Goal: Transaction & Acquisition: Purchase product/service

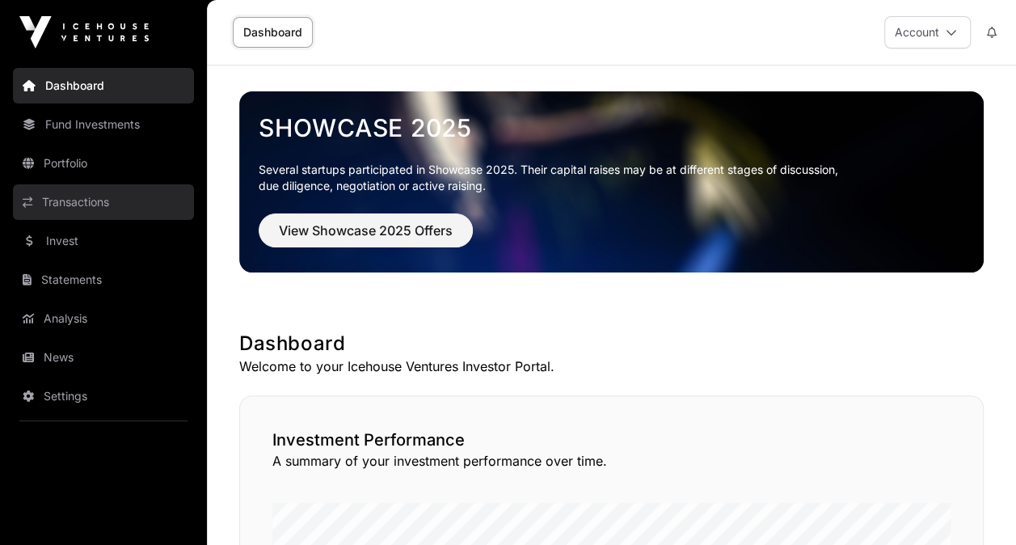
click at [95, 198] on link "Transactions" at bounding box center [103, 202] width 181 height 36
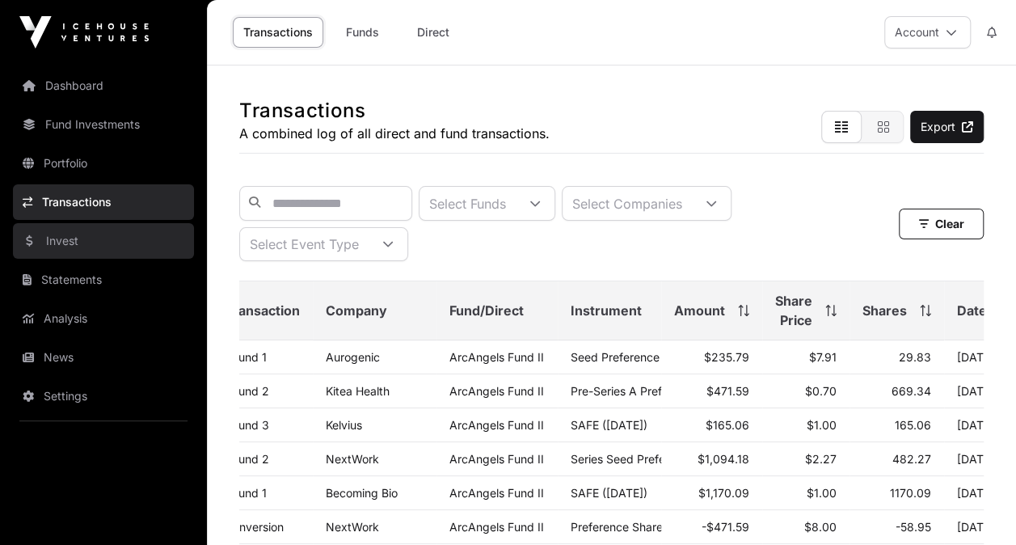
click at [108, 237] on link "Invest" at bounding box center [103, 241] width 181 height 36
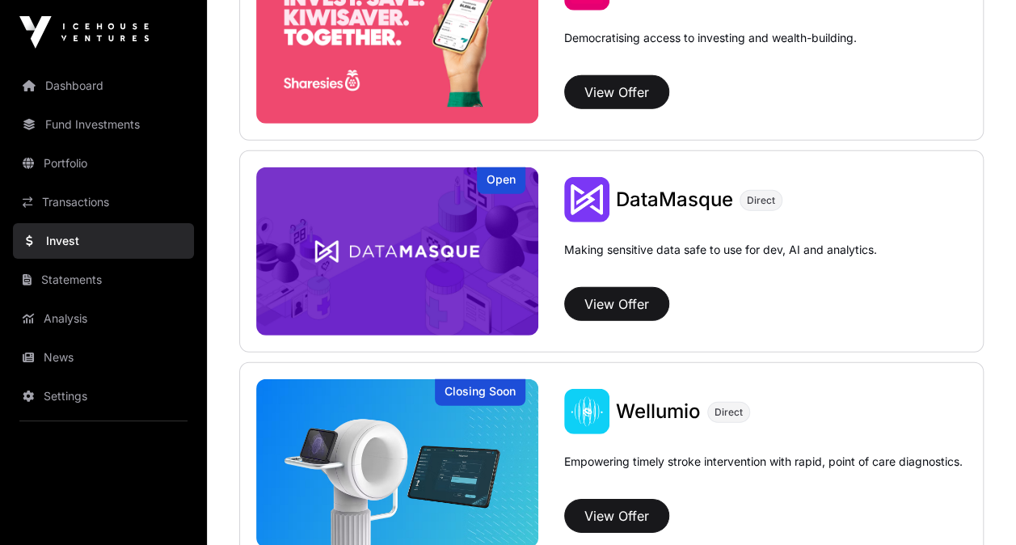
scroll to position [2324, 0]
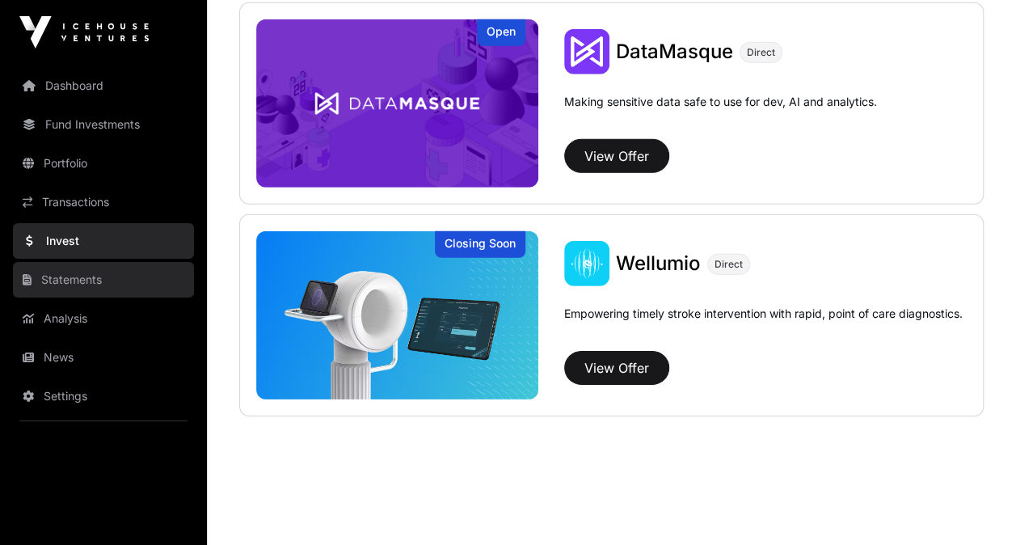
click at [117, 281] on link "Statements" at bounding box center [103, 280] width 181 height 36
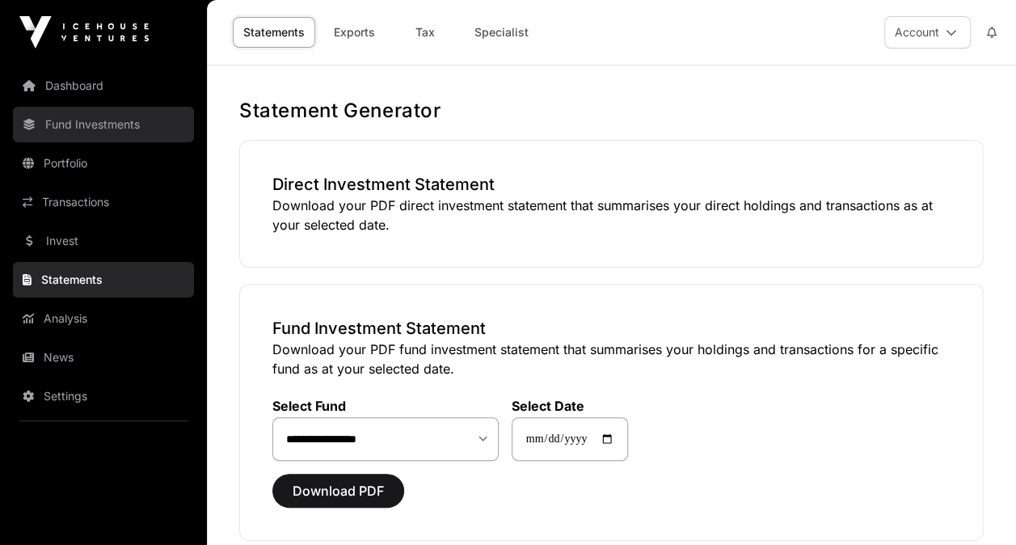
click at [131, 131] on link "Fund Investments" at bounding box center [103, 125] width 181 height 36
click at [107, 129] on link "Fund Investments" at bounding box center [103, 125] width 181 height 36
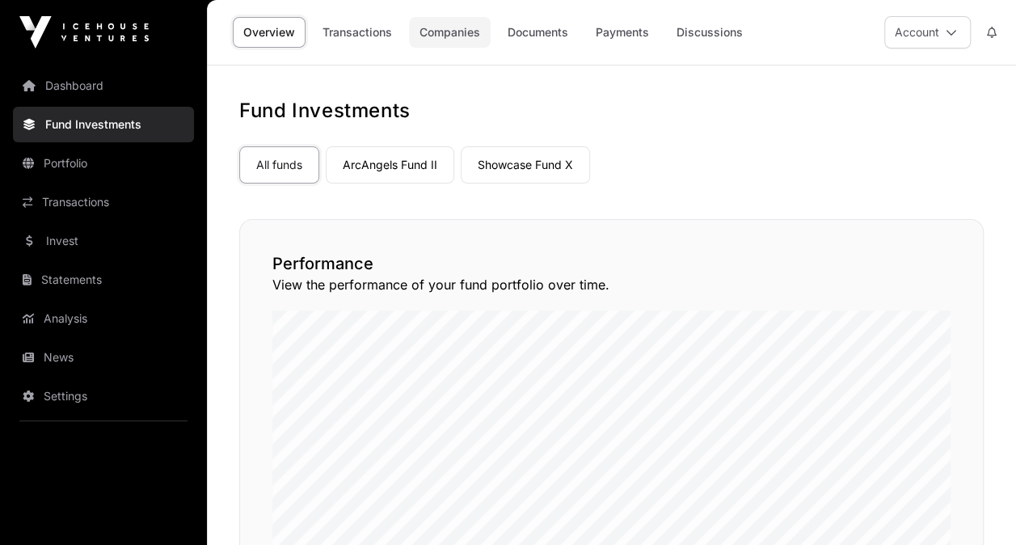
click at [472, 37] on link "Companies" at bounding box center [450, 32] width 82 height 31
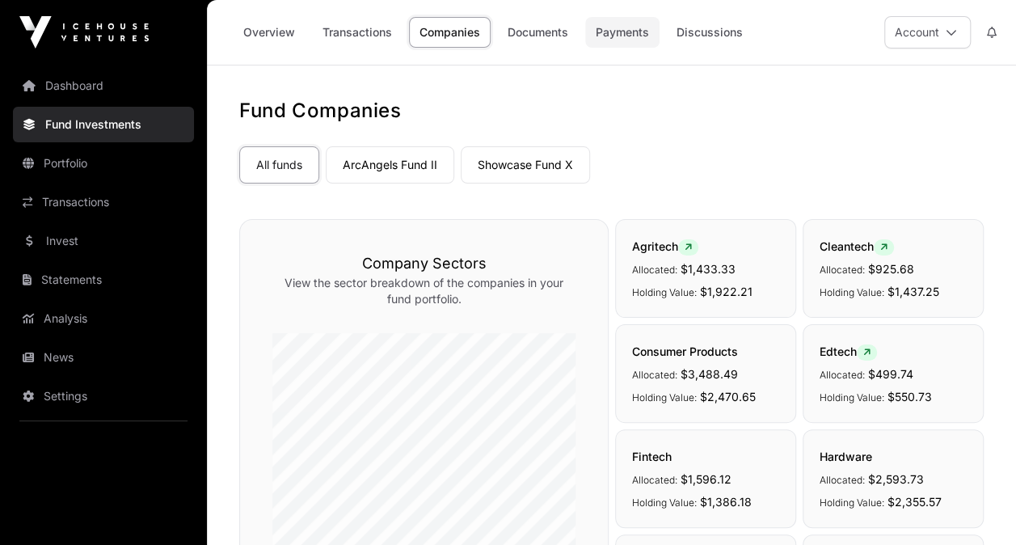
click at [610, 32] on link "Payments" at bounding box center [622, 32] width 74 height 31
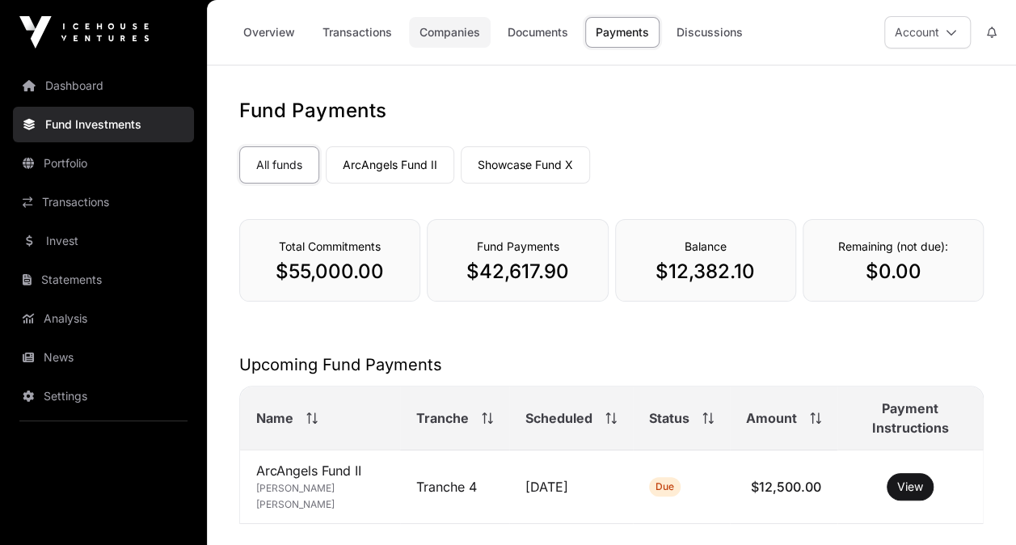
click at [471, 39] on link "Companies" at bounding box center [450, 32] width 82 height 31
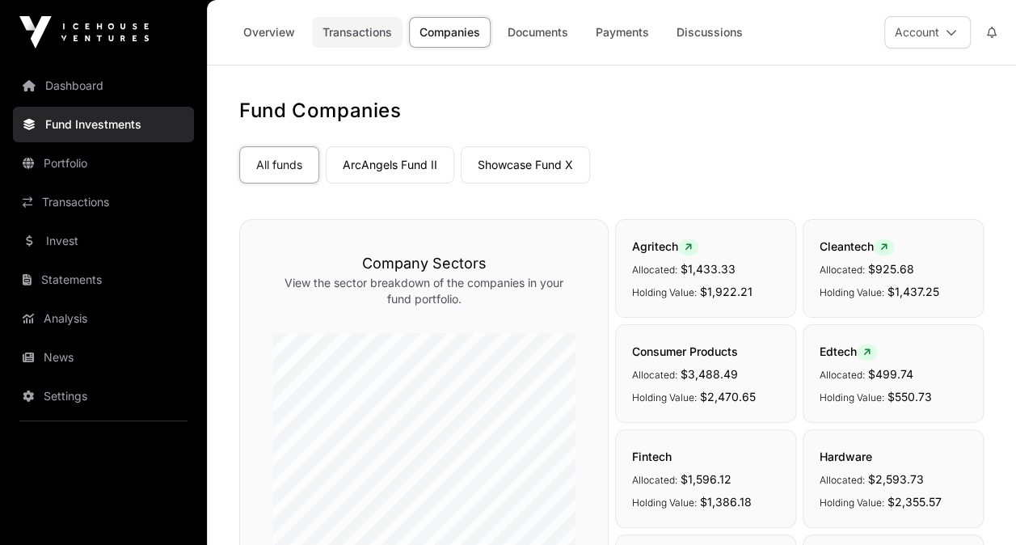
click at [376, 30] on link "Transactions" at bounding box center [357, 32] width 91 height 31
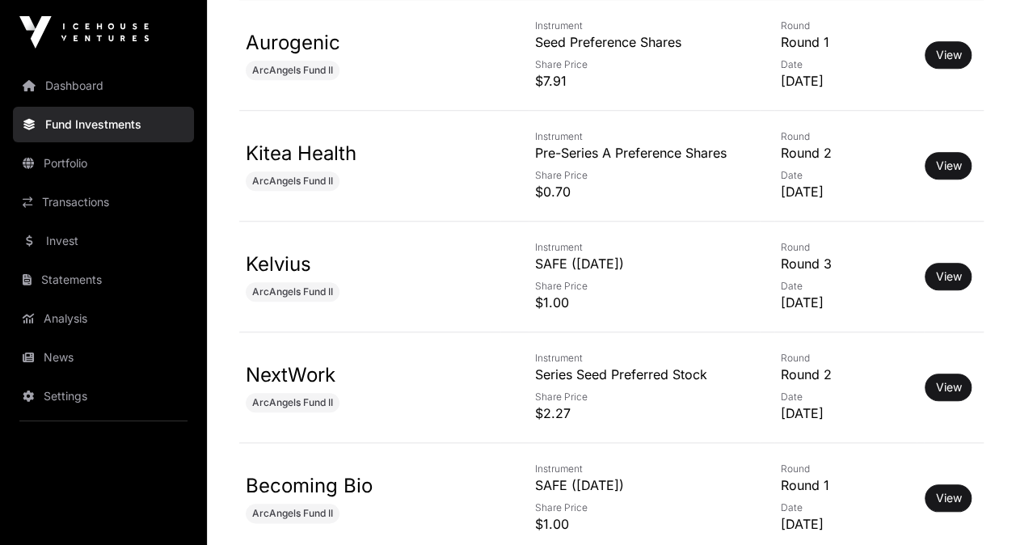
scroll to position [704, 0]
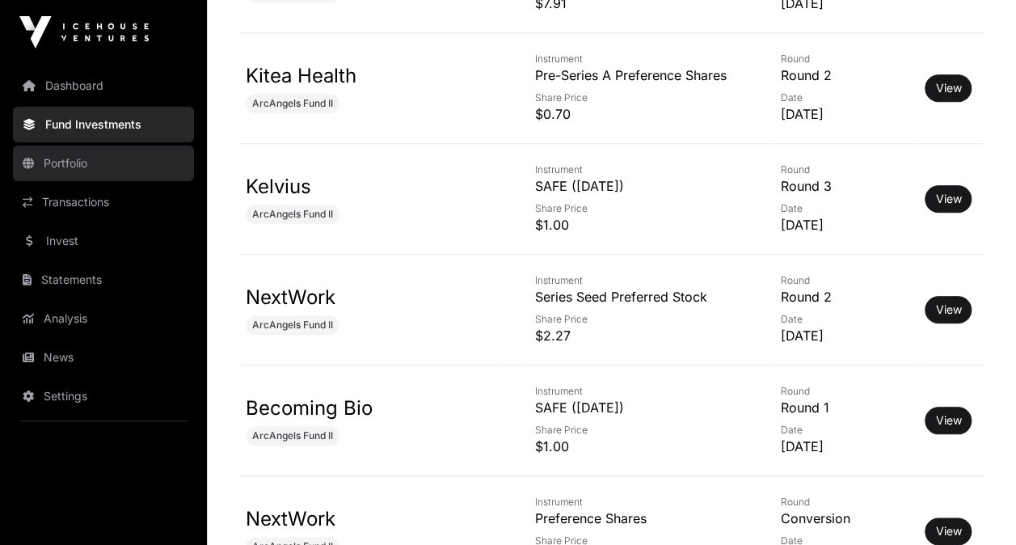
click at [118, 159] on link "Portfolio" at bounding box center [103, 164] width 181 height 36
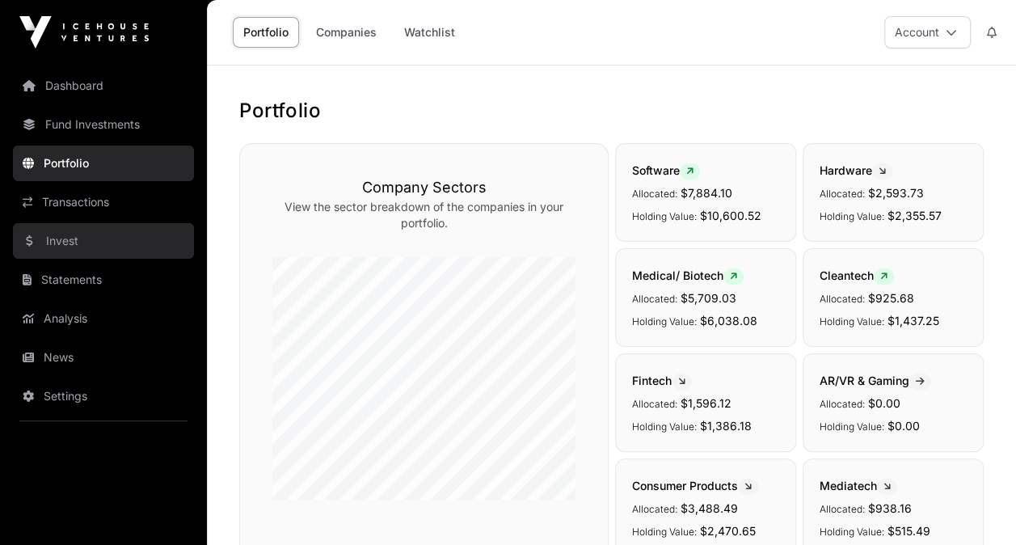
click at [106, 243] on link "Invest" at bounding box center [103, 241] width 181 height 36
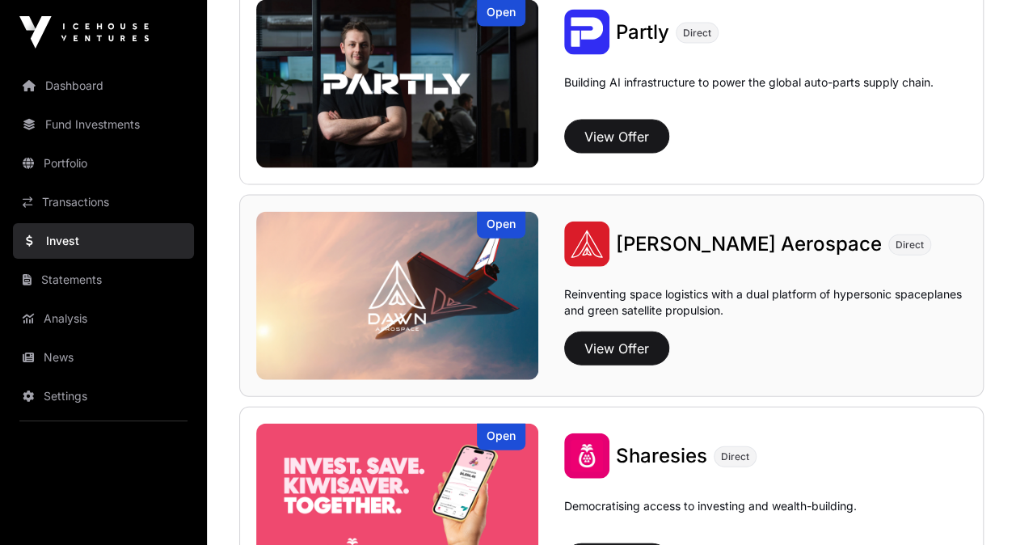
scroll to position [1708, 0]
click at [647, 344] on button "View Offer" at bounding box center [616, 349] width 105 height 34
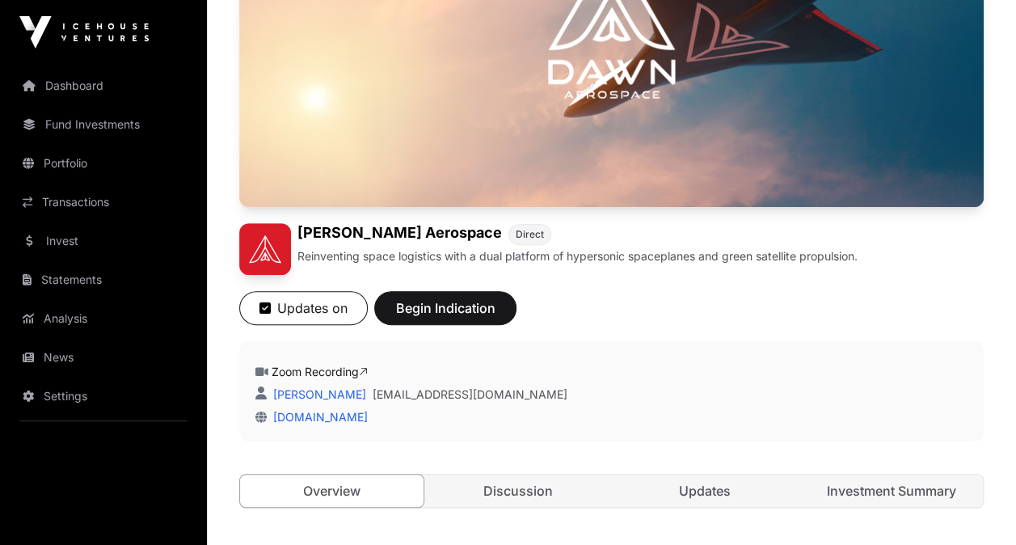
scroll to position [474, 0]
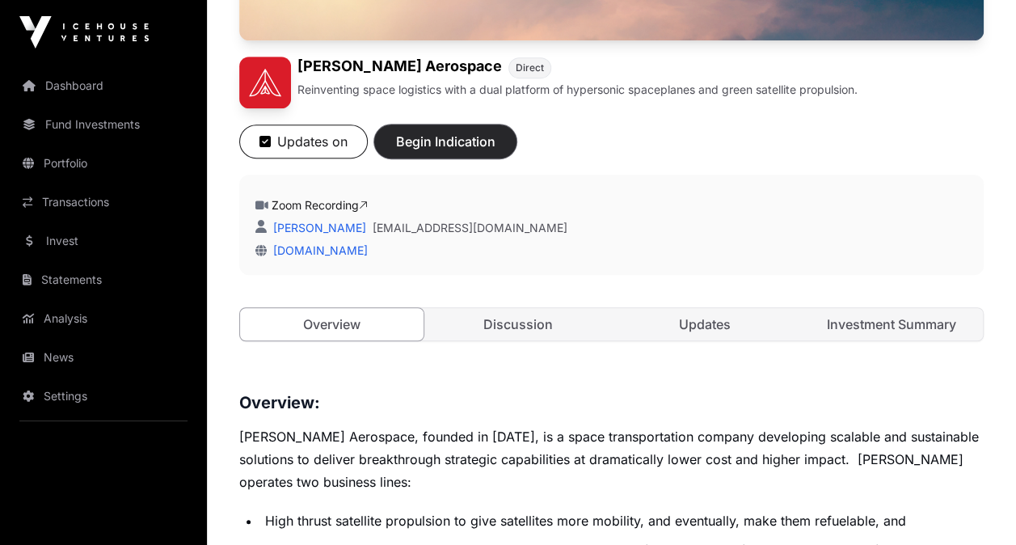
click at [480, 142] on span "Begin Indication" at bounding box center [446, 141] width 102 height 19
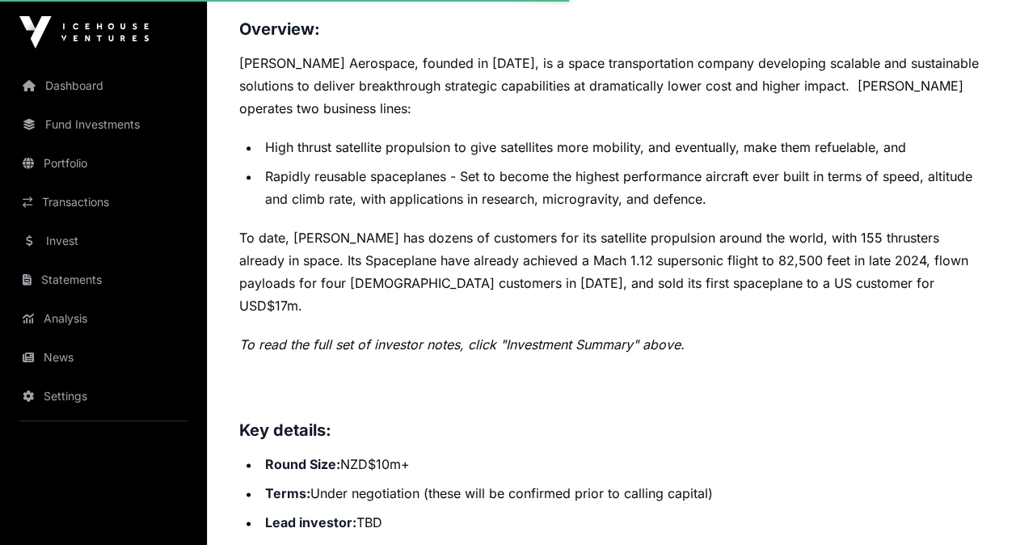
scroll to position [859, 0]
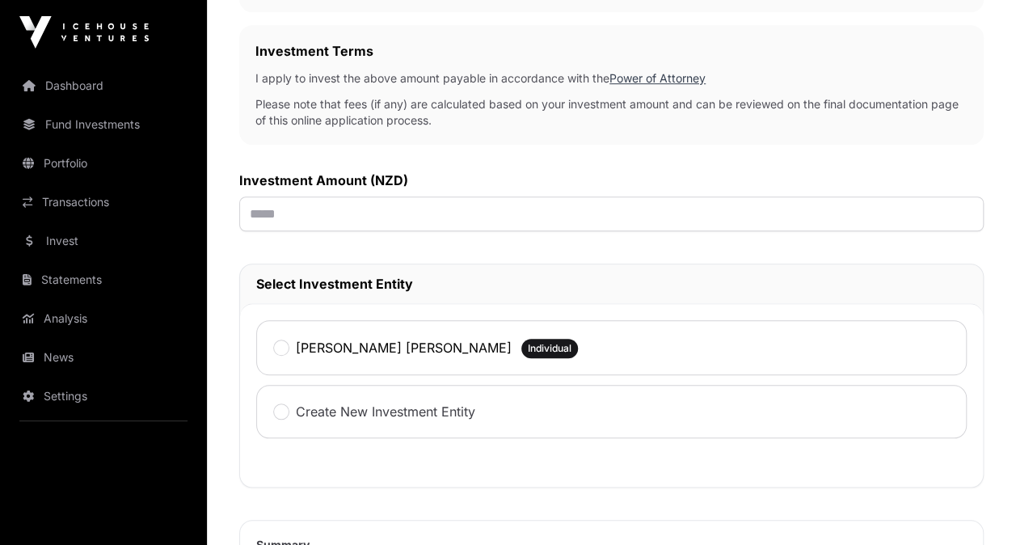
scroll to position [541, 0]
click at [498, 212] on input "text" at bounding box center [611, 213] width 745 height 35
type input "*******"
click at [482, 332] on div "Thomas McLean Gray Individual" at bounding box center [611, 346] width 711 height 55
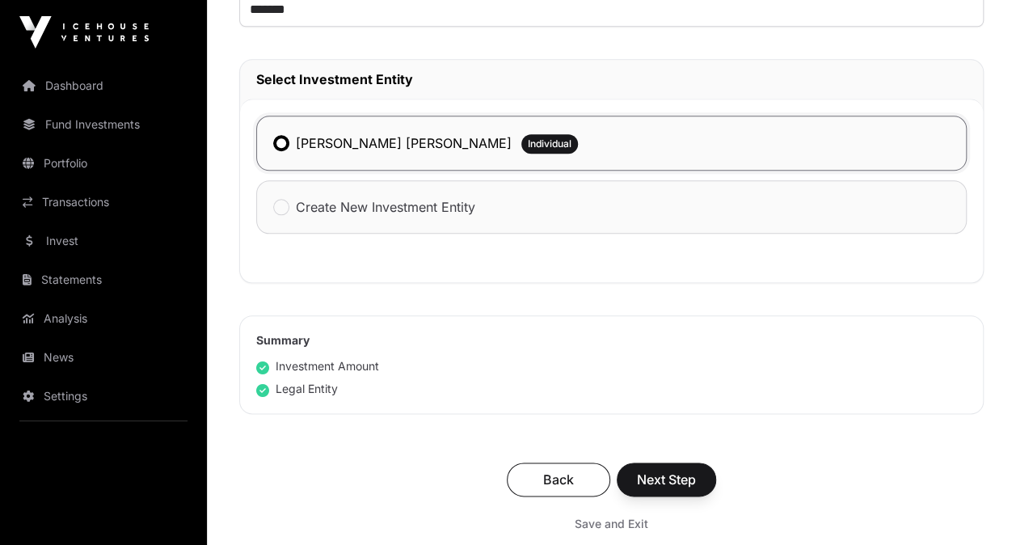
scroll to position [772, 0]
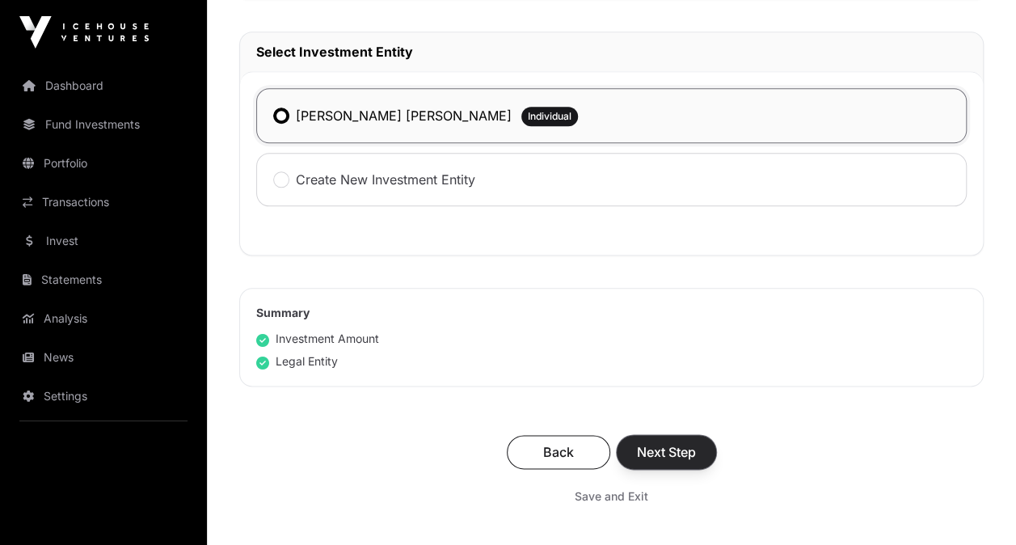
click at [669, 450] on span "Next Step" at bounding box center [666, 451] width 59 height 19
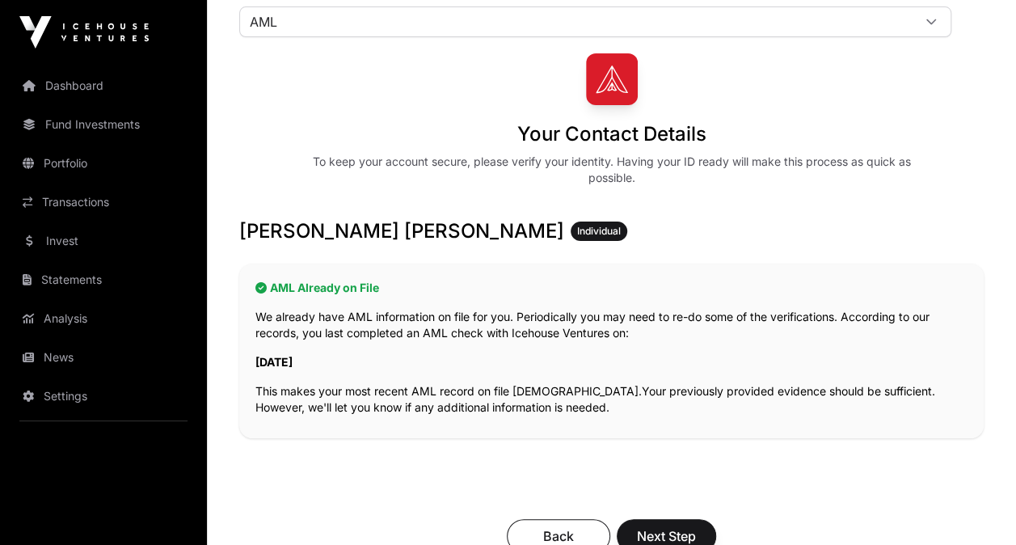
scroll to position [180, 0]
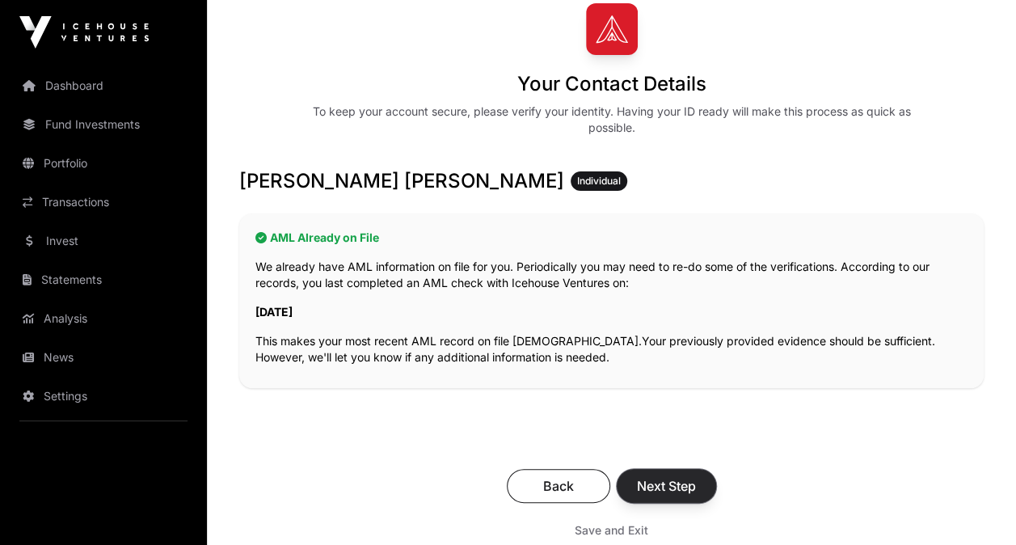
click at [670, 473] on button "Next Step" at bounding box center [666, 486] width 99 height 34
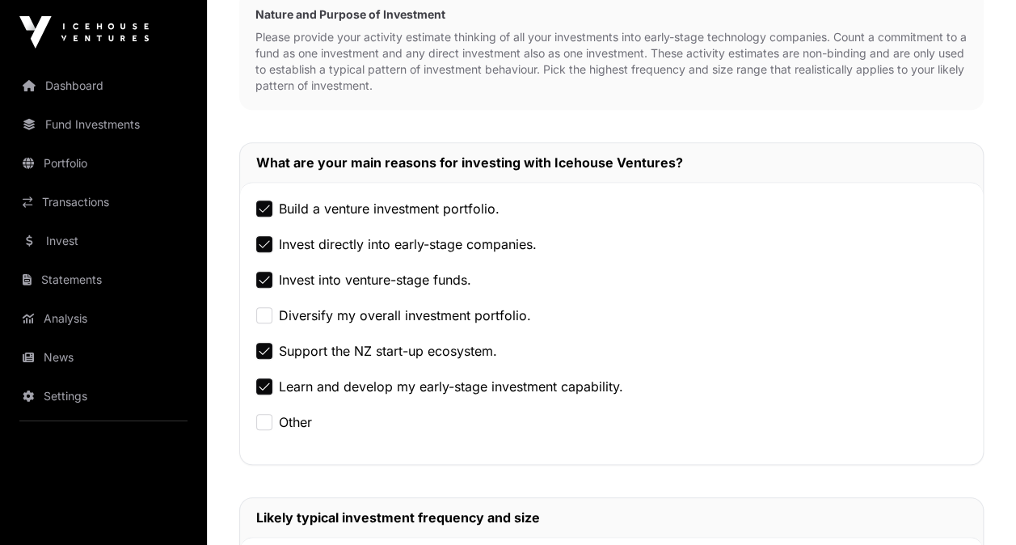
scroll to position [388, 0]
click at [670, 473] on div "What are your main reasons for investing with Icehouse Ventures? Build a ventur…" at bounding box center [611, 455] width 745 height 629
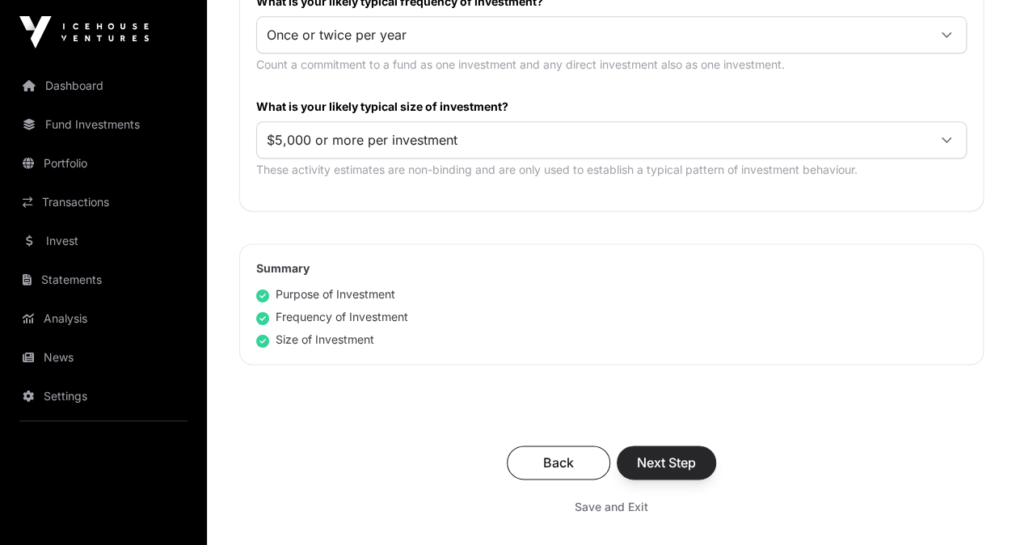
scroll to position [949, 0]
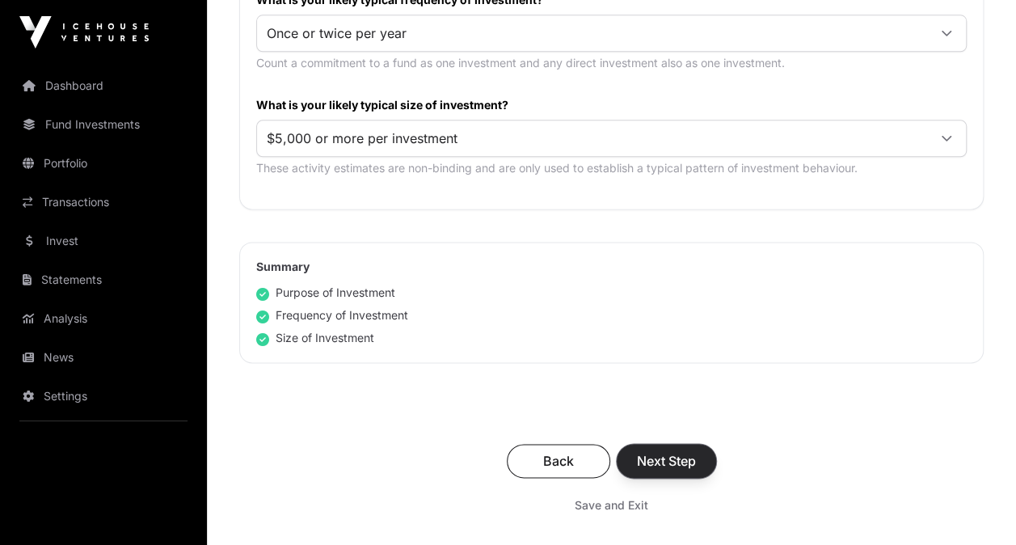
click at [684, 460] on span "Next Step" at bounding box center [666, 460] width 59 height 19
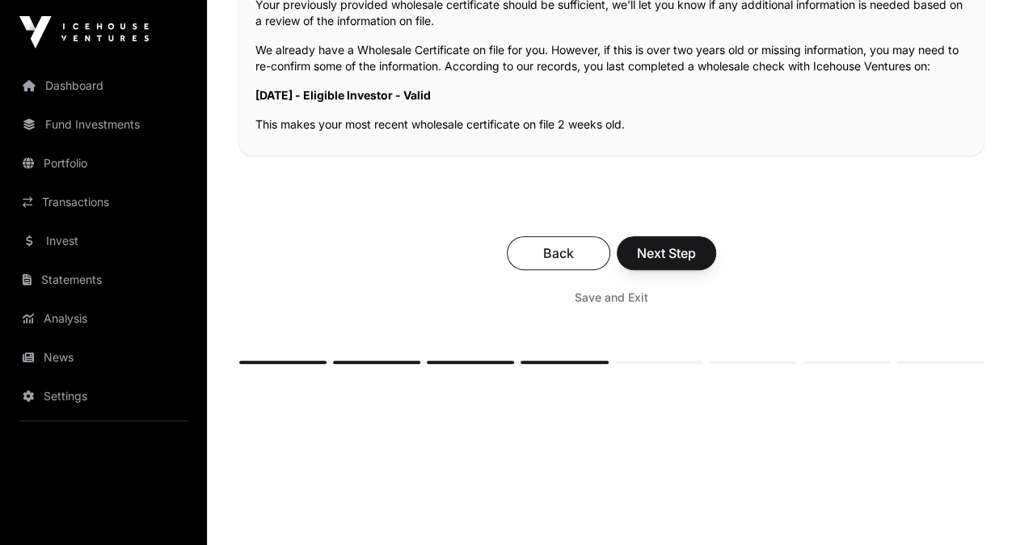
scroll to position [443, 0]
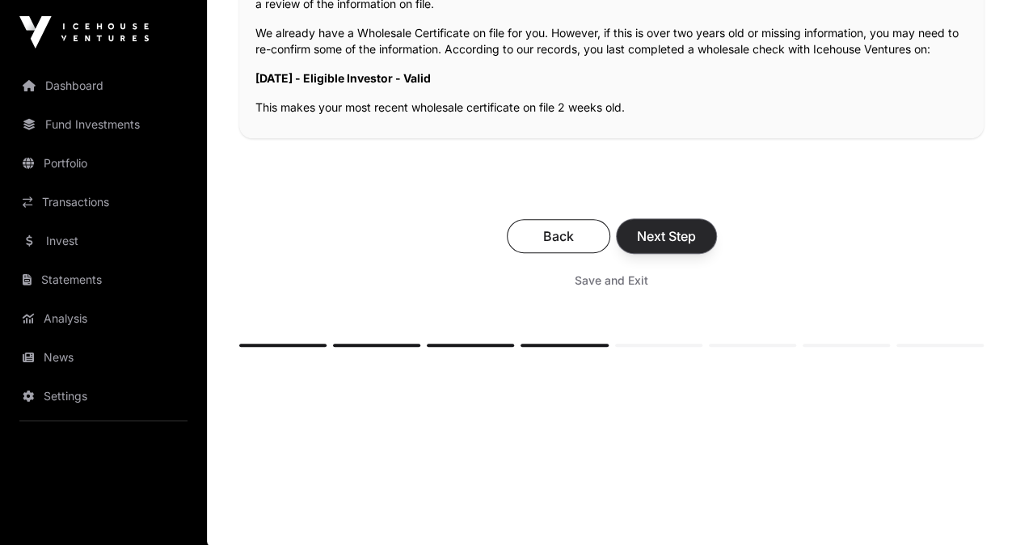
click at [674, 230] on span "Next Step" at bounding box center [666, 235] width 59 height 19
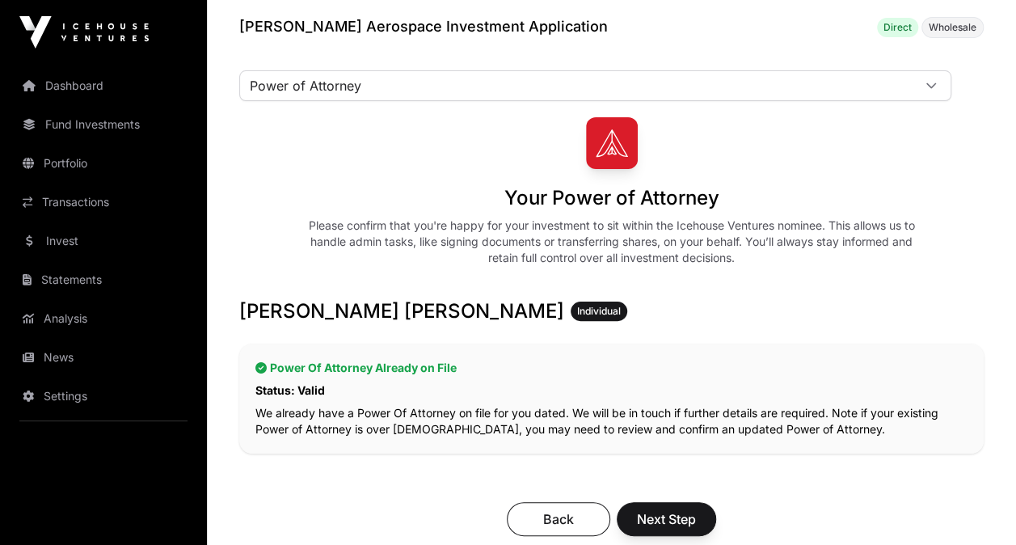
scroll to position [76, 0]
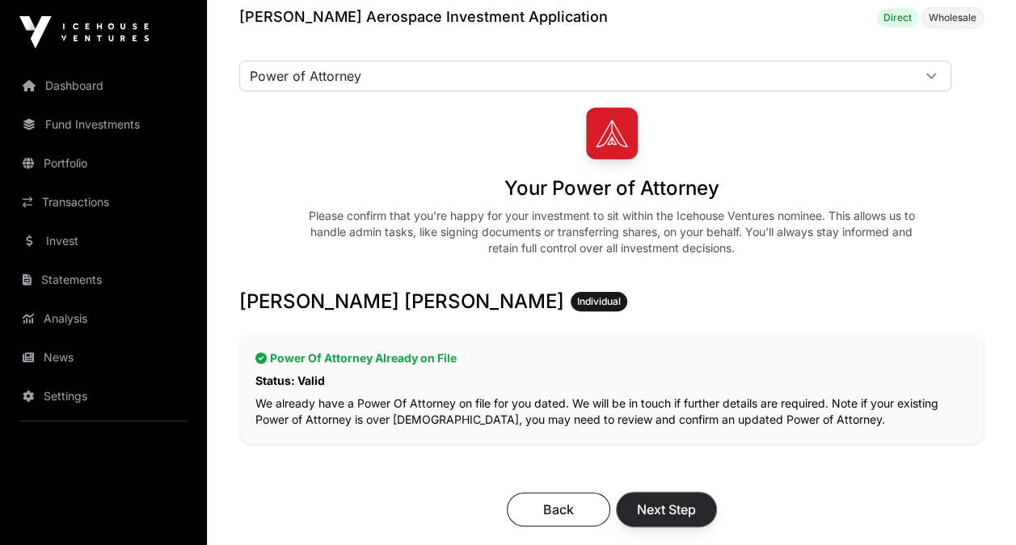
click at [674, 513] on span "Next Step" at bounding box center [666, 509] width 59 height 19
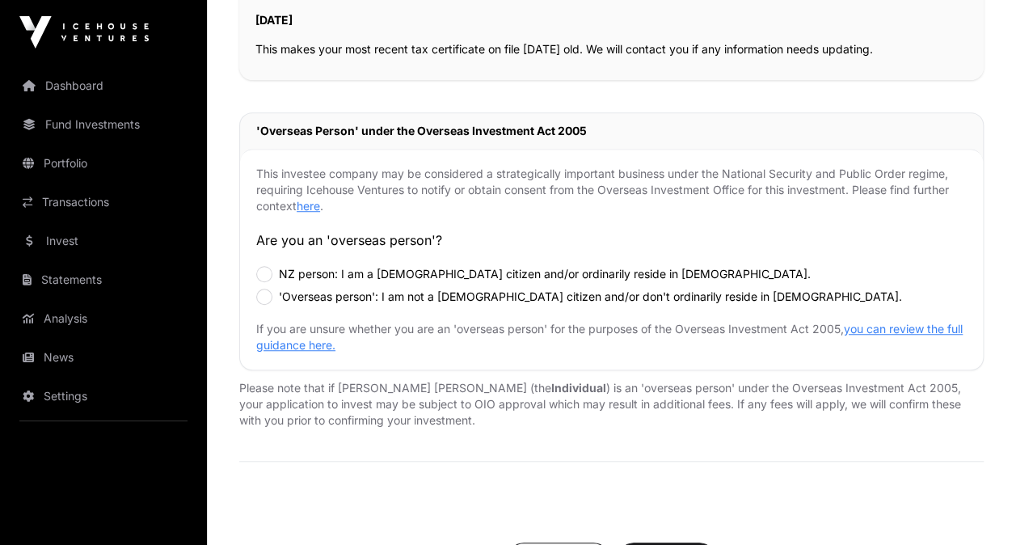
scroll to position [451, 0]
click at [526, 267] on label "NZ person: I am a New Zealand citizen and/or ordinarily reside in New Zealand." at bounding box center [545, 272] width 532 height 16
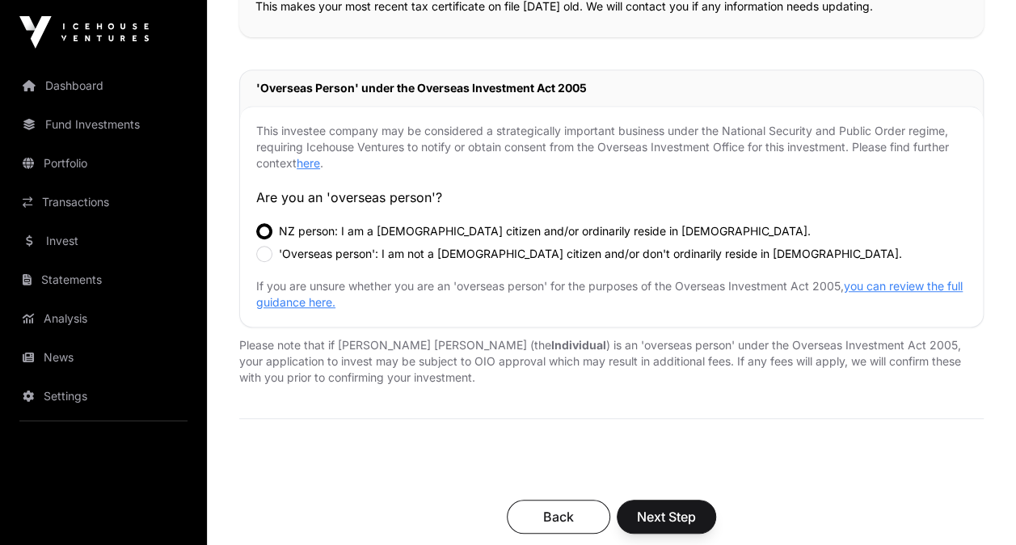
scroll to position [493, 0]
click at [677, 510] on span "Next Step" at bounding box center [666, 515] width 59 height 19
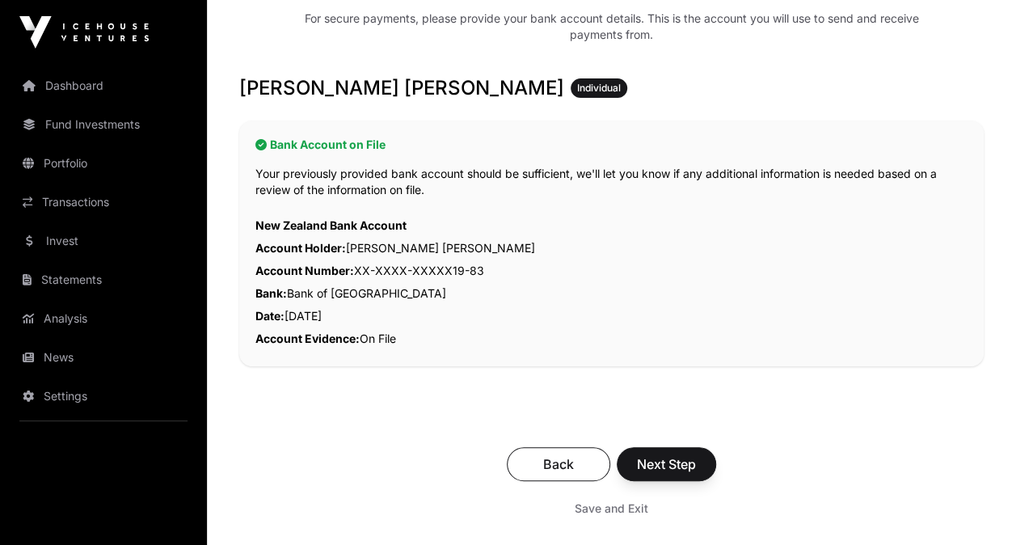
scroll to position [274, 0]
click at [663, 463] on span "Next Step" at bounding box center [666, 463] width 59 height 19
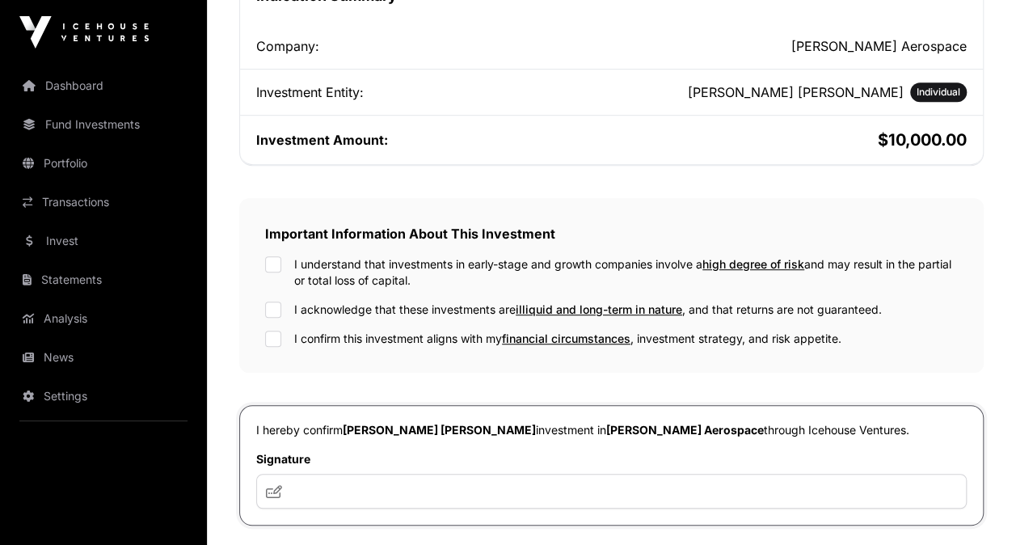
scroll to position [391, 0]
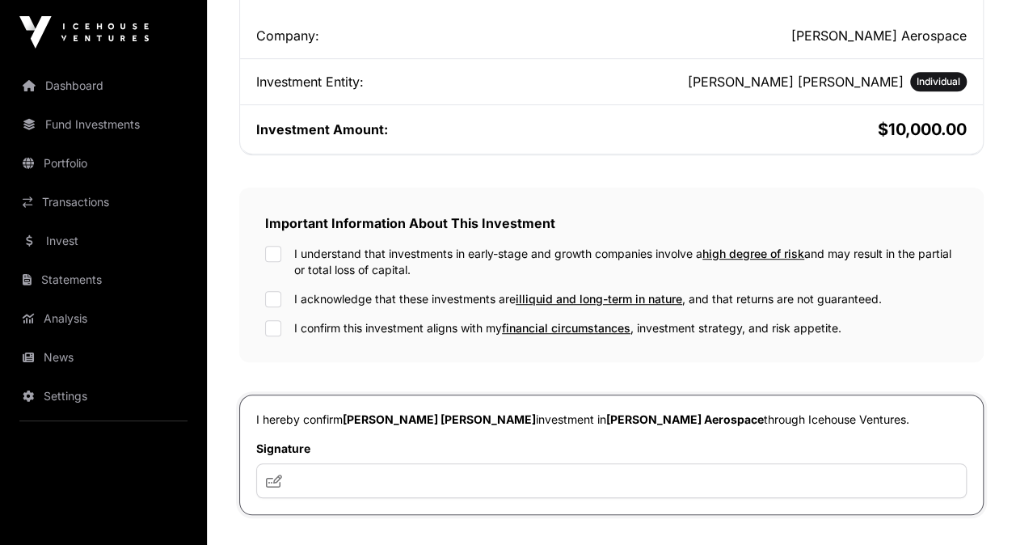
click at [264, 247] on div "Important Information About This Investment I understand that investments in ea…" at bounding box center [611, 275] width 745 height 175
click at [272, 261] on div "I understand that investments in early-stage and growth companies involve a hig…" at bounding box center [611, 262] width 693 height 32
click at [270, 238] on div "Important Information About This Investment I understand that investments in ea…" at bounding box center [611, 275] width 745 height 175
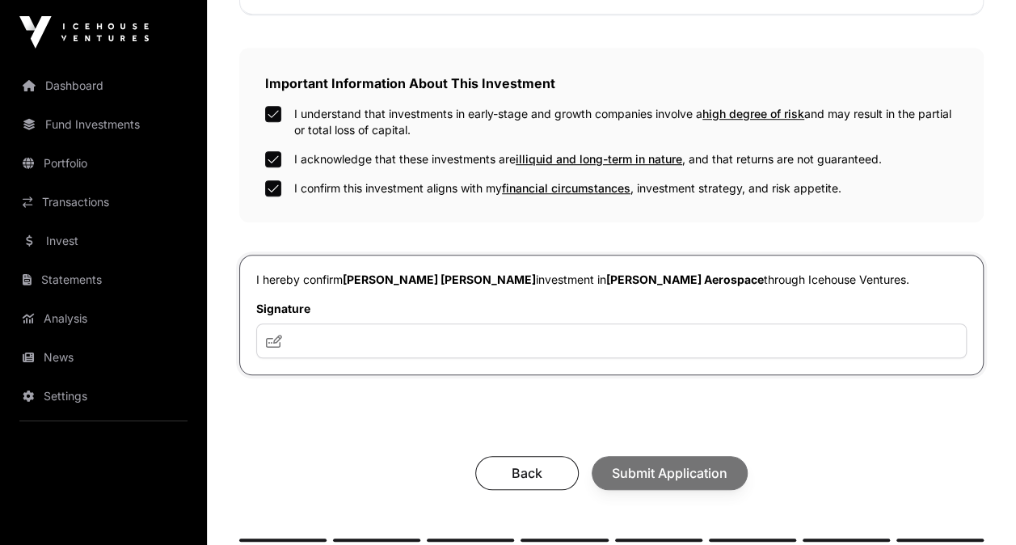
scroll to position [670, 0]
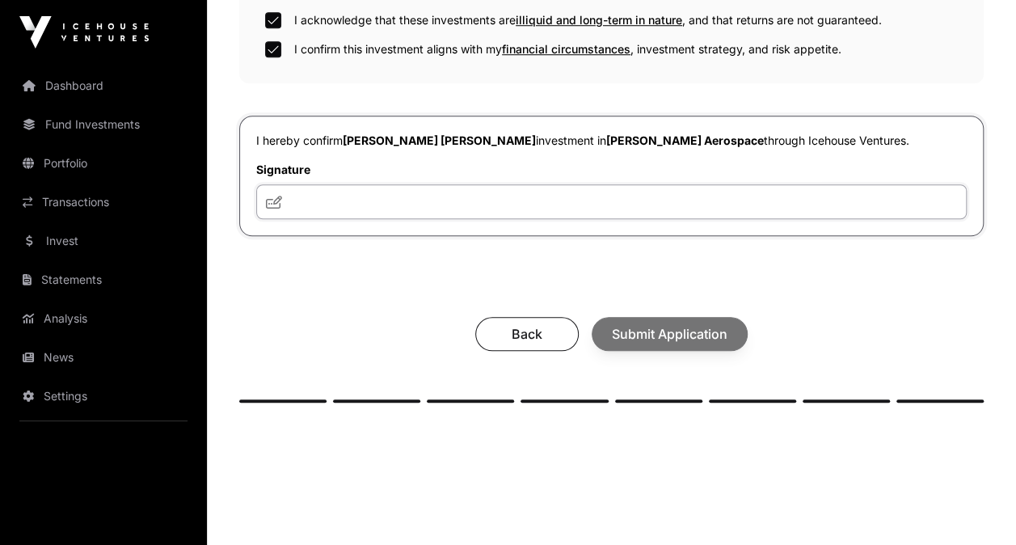
click at [513, 189] on input "text" at bounding box center [611, 201] width 711 height 35
type input "*"
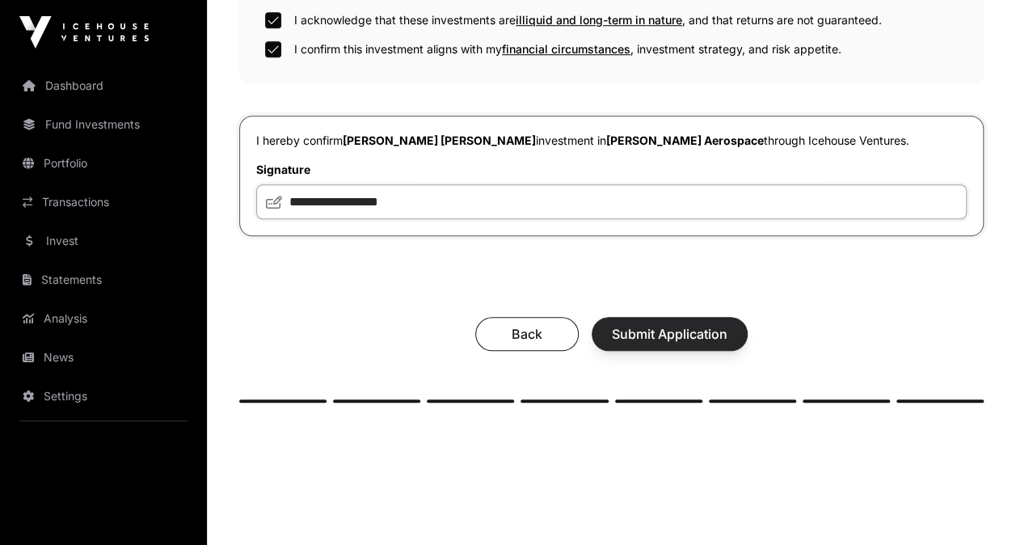
type input "**********"
click at [669, 331] on span "Submit Application" at bounding box center [670, 333] width 116 height 19
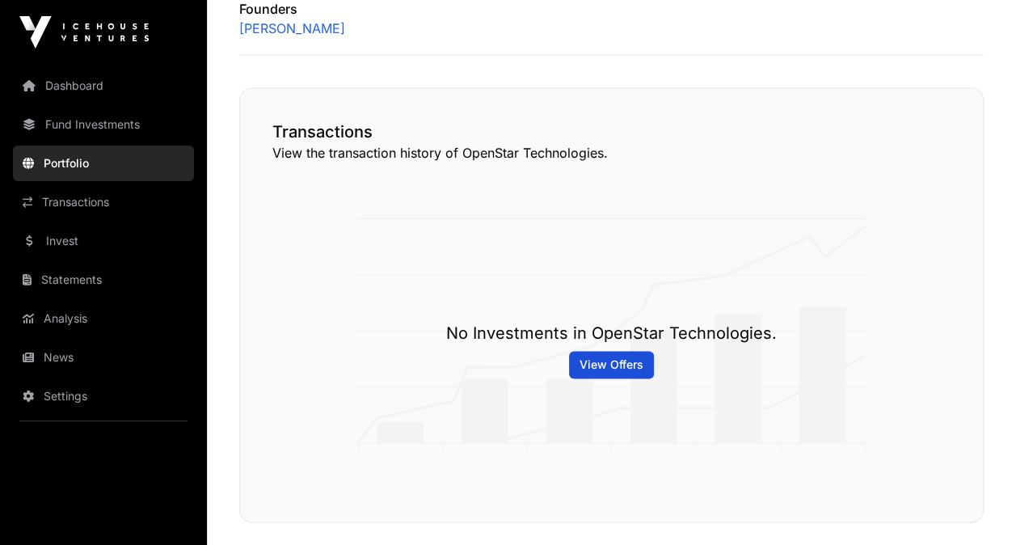
scroll to position [854, 0]
